Goal: Find specific page/section: Find specific page/section

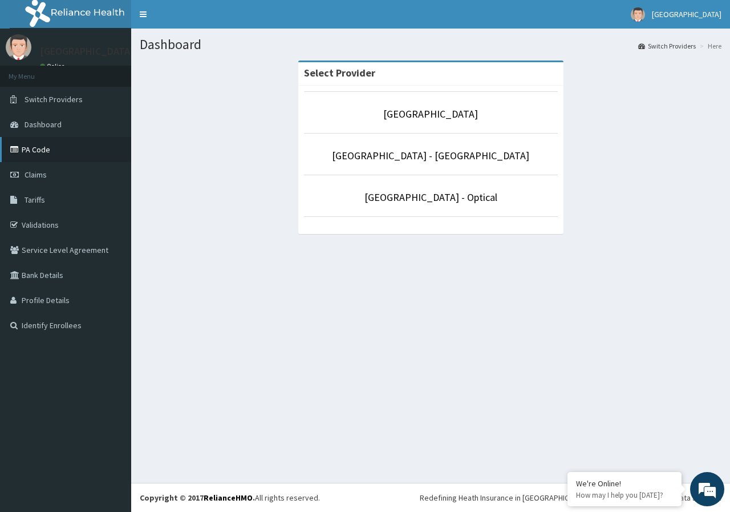
click at [22, 149] on link "PA Code" at bounding box center [65, 149] width 131 height 25
click at [43, 149] on link "PA Code" at bounding box center [65, 149] width 131 height 25
